Goal: Transaction & Acquisition: Purchase product/service

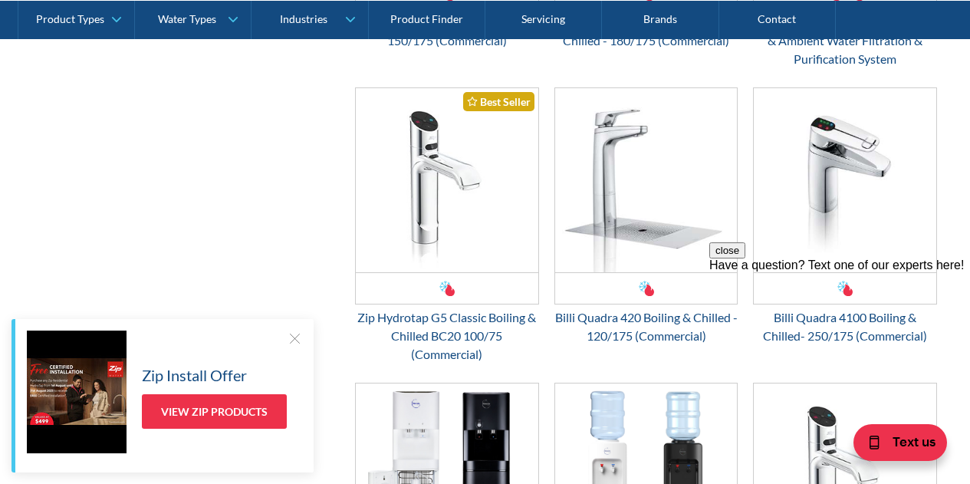
scroll to position [1940, 0]
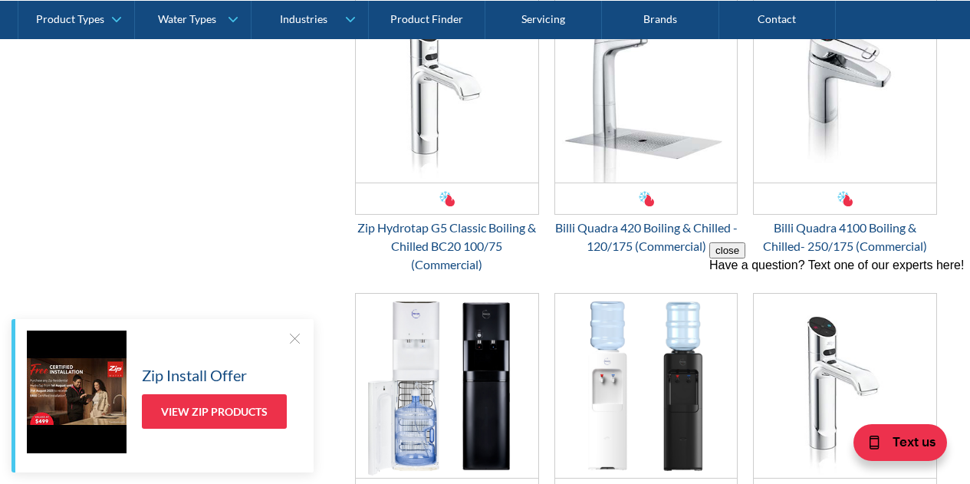
click at [291, 337] on div at bounding box center [294, 338] width 15 height 15
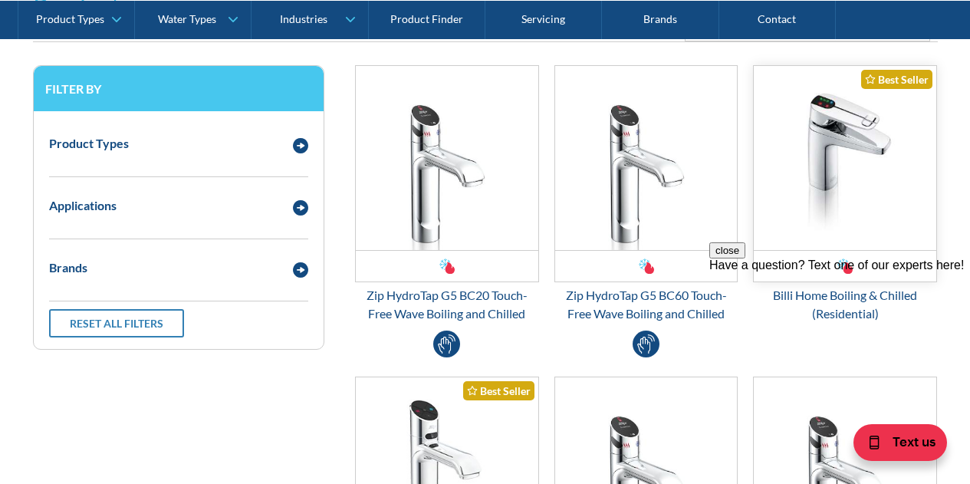
scroll to position [383, 0]
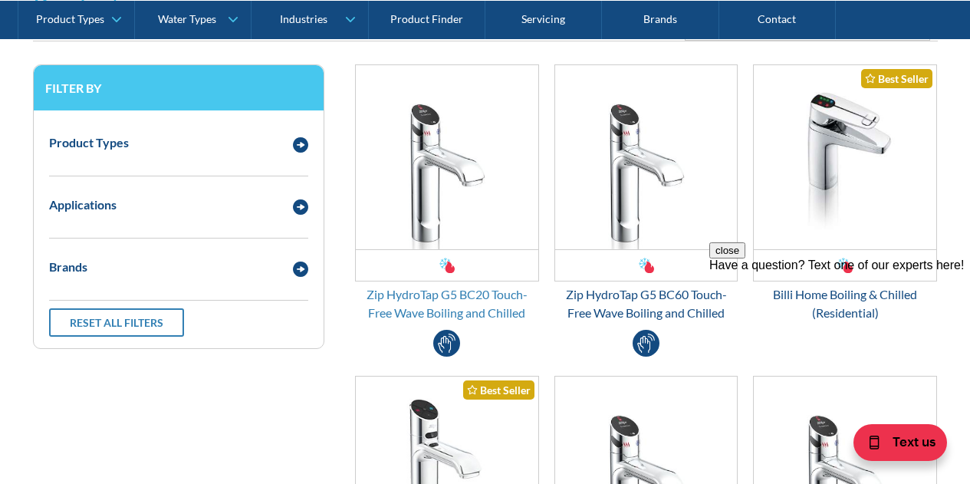
click at [448, 314] on div "Zip HydroTap G5 BC20 Touch-Free Wave Boiling and Chilled" at bounding box center [447, 303] width 184 height 37
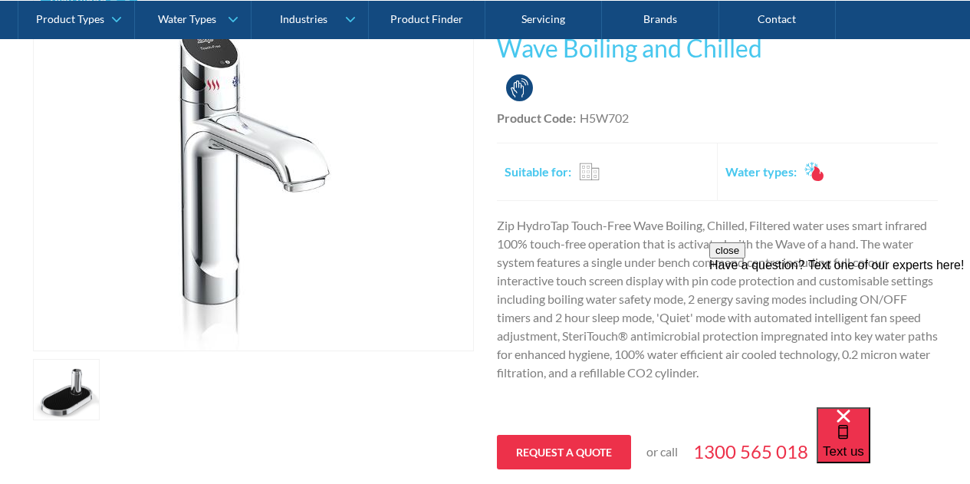
scroll to position [328, 0]
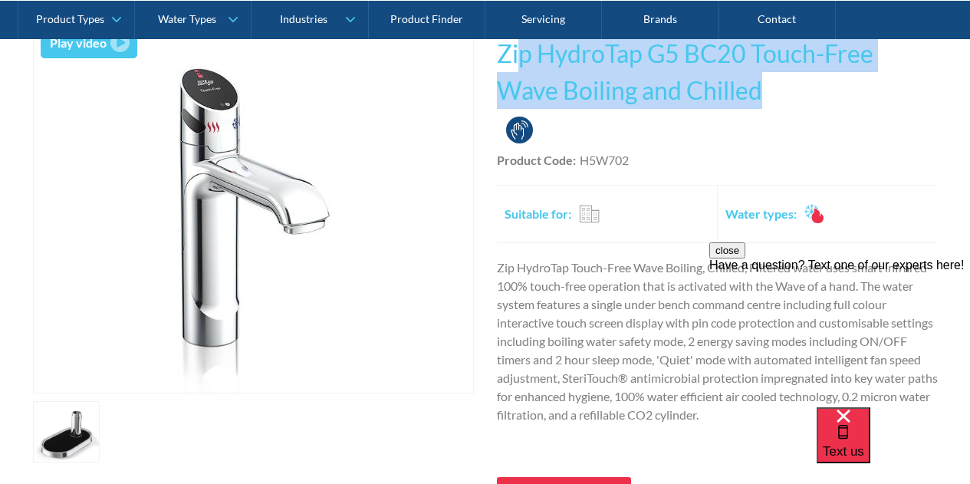
drag, startPoint x: 519, startPoint y: 60, endPoint x: 742, endPoint y: 114, distance: 228.8
click at [742, 114] on div "This tap design is included in our standard range tap options when you purchase…" at bounding box center [717, 300] width 441 height 560
click at [742, 114] on div "Touch Free Touch Free" at bounding box center [717, 130] width 441 height 35
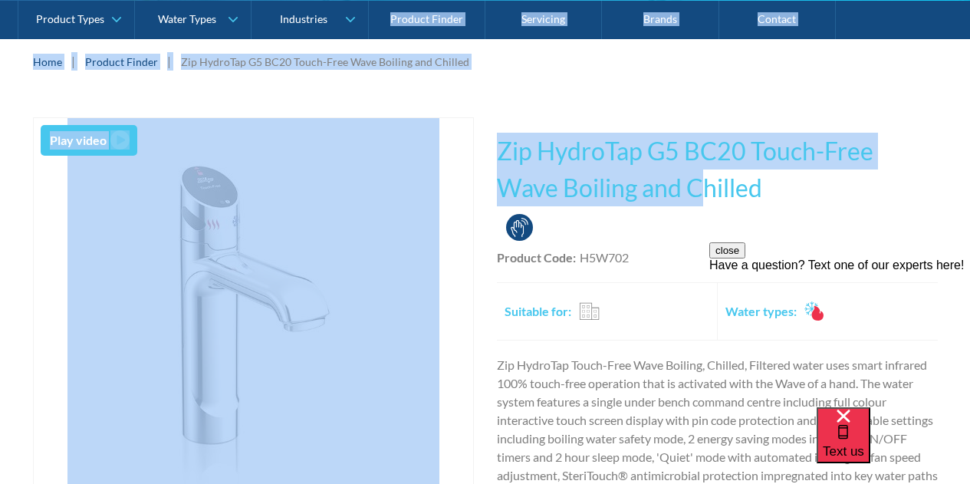
scroll to position [209, 0]
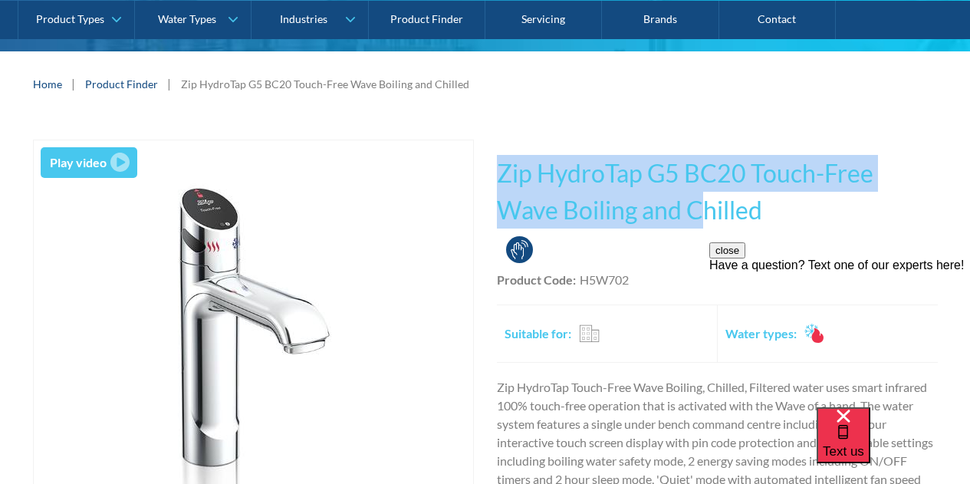
drag, startPoint x: 540, startPoint y: 51, endPoint x: 488, endPoint y: 158, distance: 118.7
click at [488, 158] on div "Play video Fits Most Brands Best Seller No items found. This tap design is incl…" at bounding box center [485, 420] width 905 height 560
drag, startPoint x: 499, startPoint y: 166, endPoint x: 702, endPoint y: 212, distance: 207.5
click at [702, 212] on h1 "Zip HydroTap G5 BC20 Touch-Free Wave Boiling and Chilled" at bounding box center [717, 192] width 441 height 74
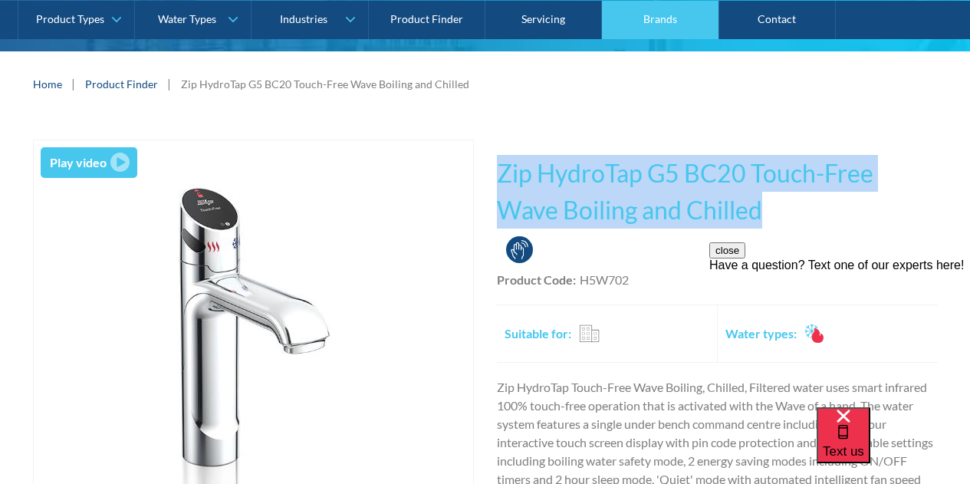
copy h1 "Zip HydroTap G5 BC20 Touch-Free Wave Boiling and Chilled"
